Goal: Navigation & Orientation: Find specific page/section

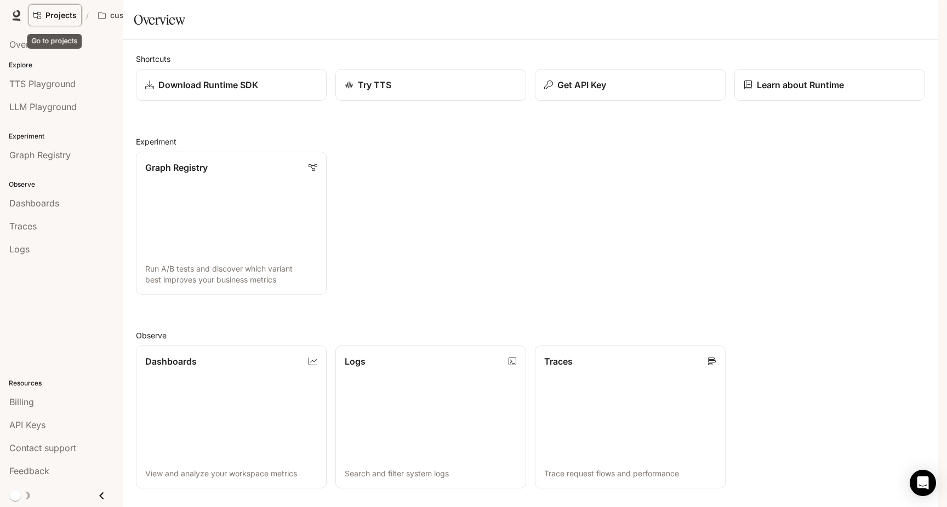
click at [59, 20] on link "Projects" at bounding box center [54, 15] width 53 height 22
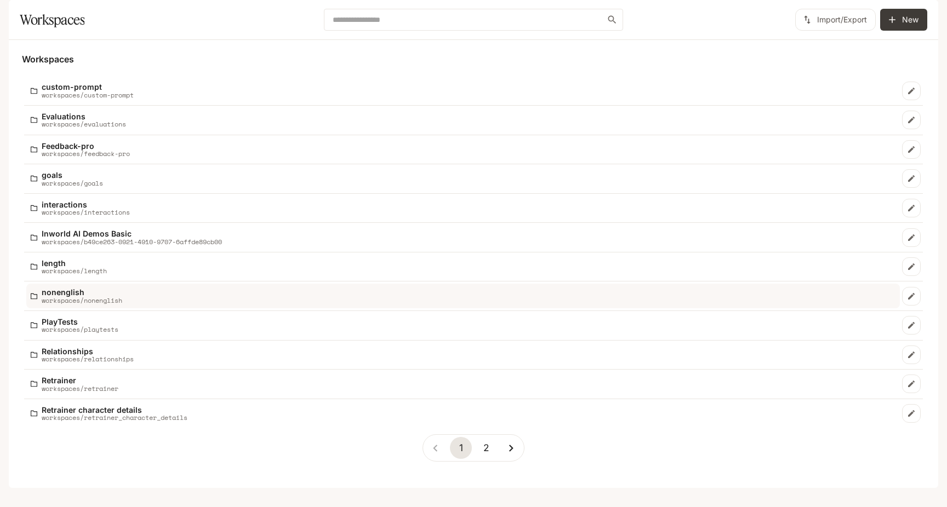
click at [90, 304] on p "workspaces/nonenglish" at bounding box center [82, 300] width 81 height 7
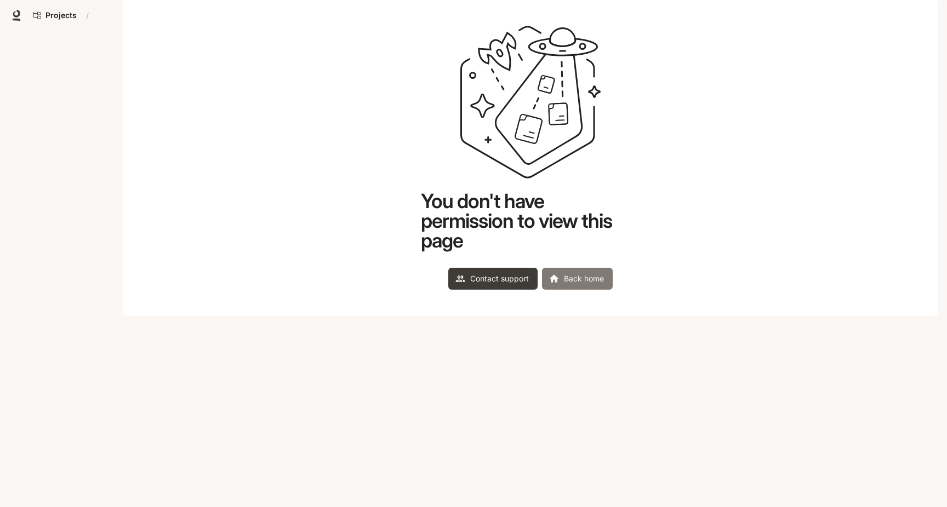
click at [582, 290] on link "Back home" at bounding box center [577, 279] width 71 height 22
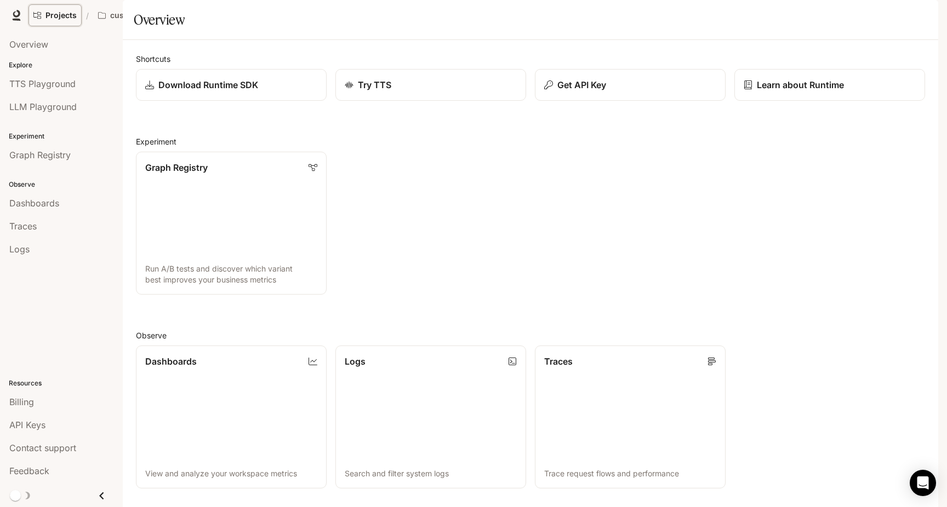
click at [50, 15] on span "Projects" at bounding box center [60, 15] width 31 height 9
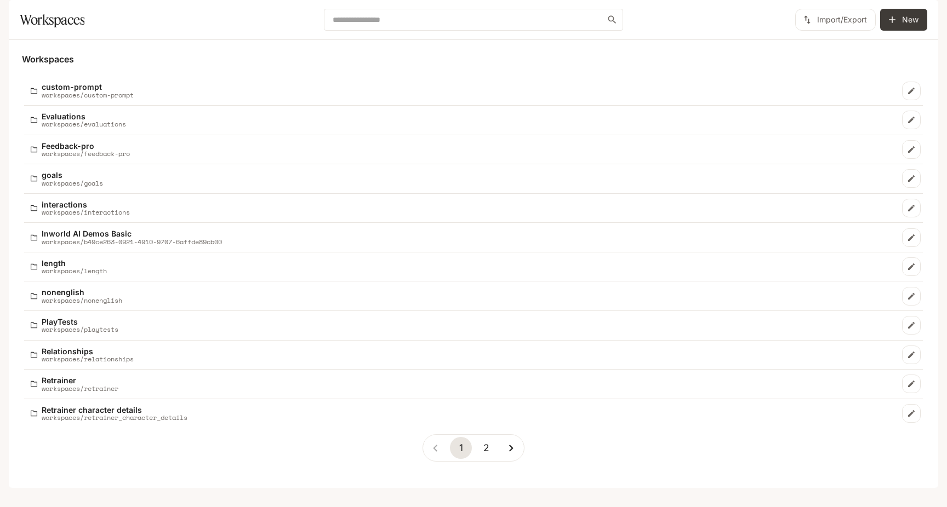
click at [924, 18] on icon "button" at bounding box center [922, 15] width 7 height 7
click at [816, 193] on span "Sign out" at bounding box center [853, 191] width 144 height 11
